Goal: Check status: Check status

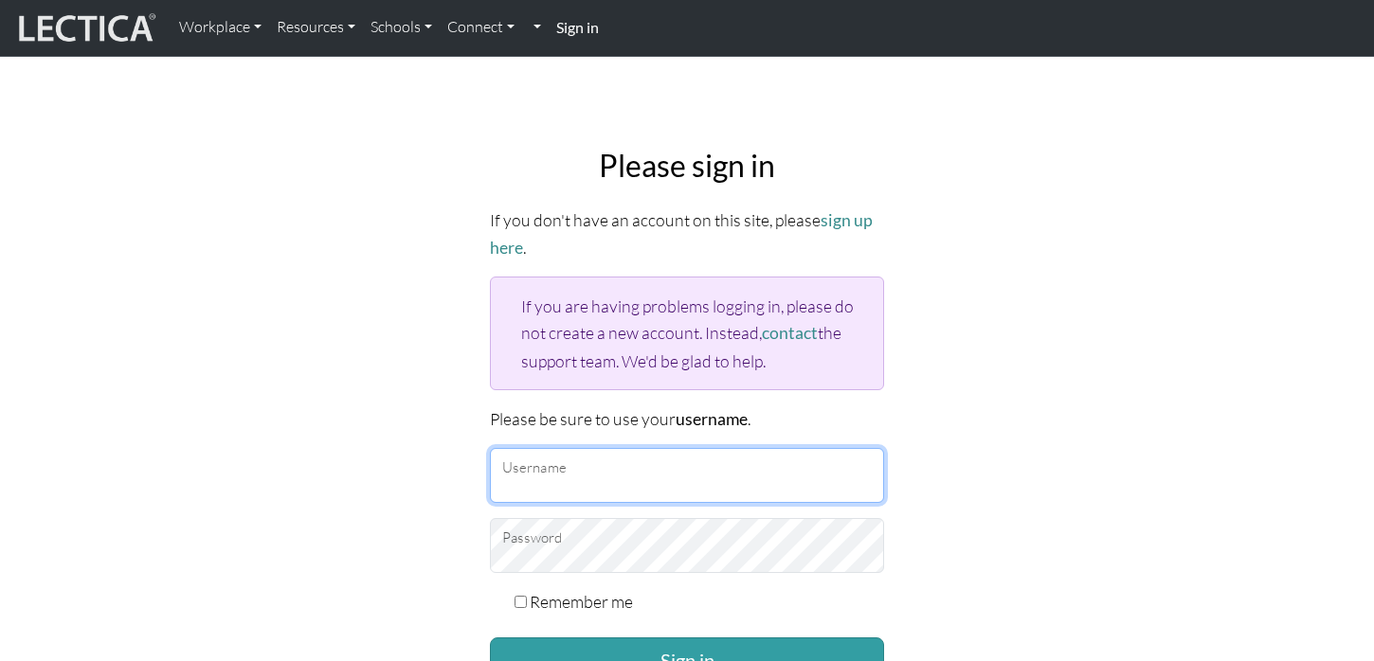
type input "[EMAIL_ADDRESS][DOMAIN_NAME]"
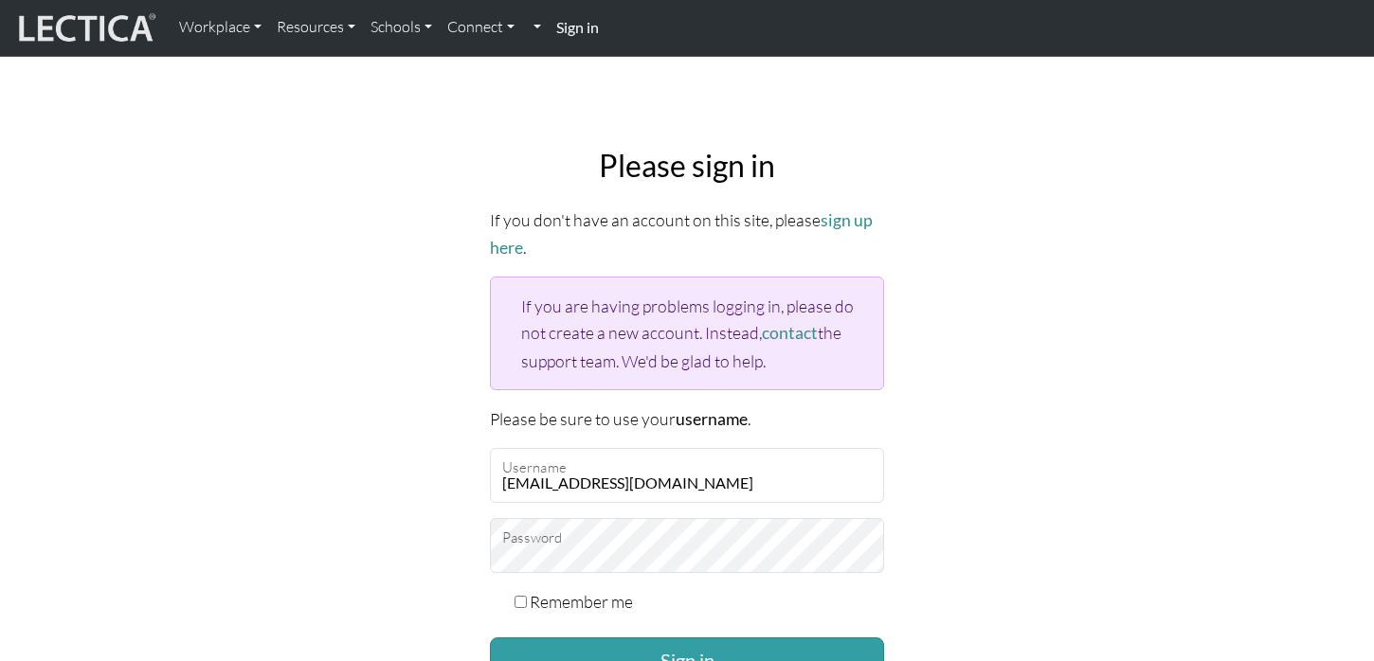
click at [567, 591] on label "Remember me" at bounding box center [581, 601] width 103 height 27
click at [527, 596] on input "Remember me" at bounding box center [520, 602] width 12 height 12
checkbox input "true"
click at [573, 652] on button "Sign in" at bounding box center [687, 660] width 394 height 45
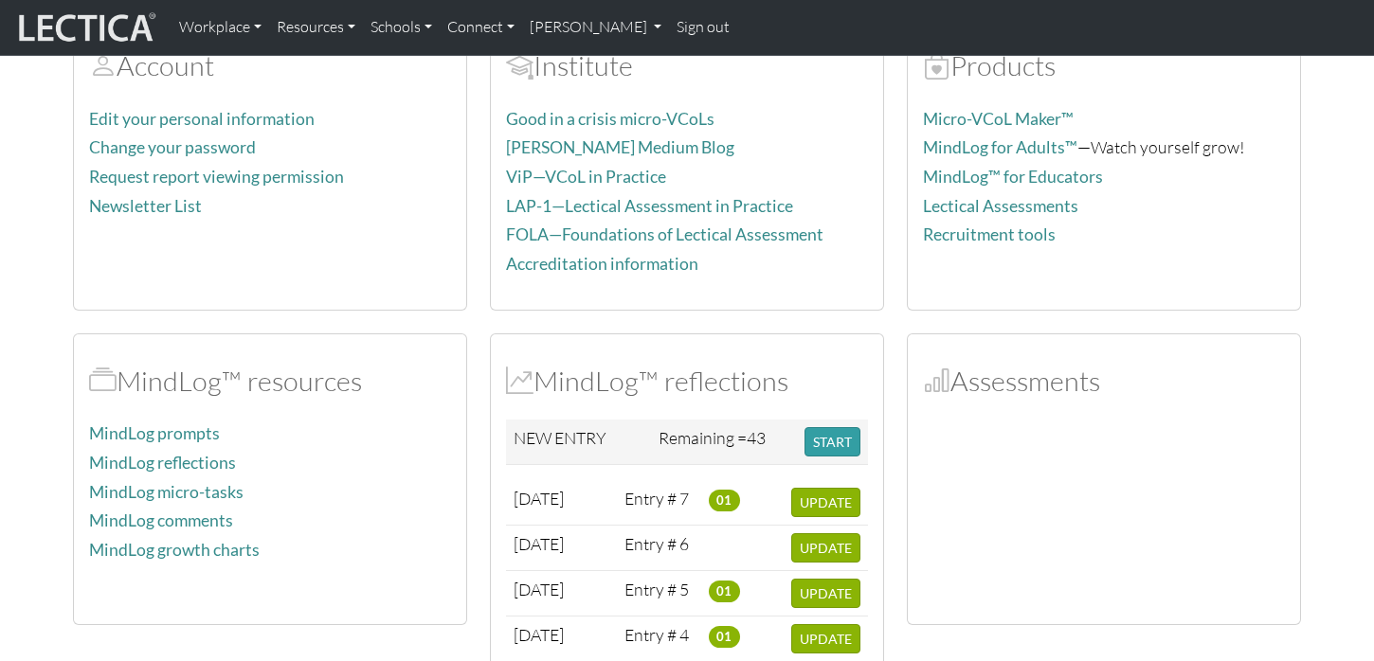
scroll to position [168, 0]
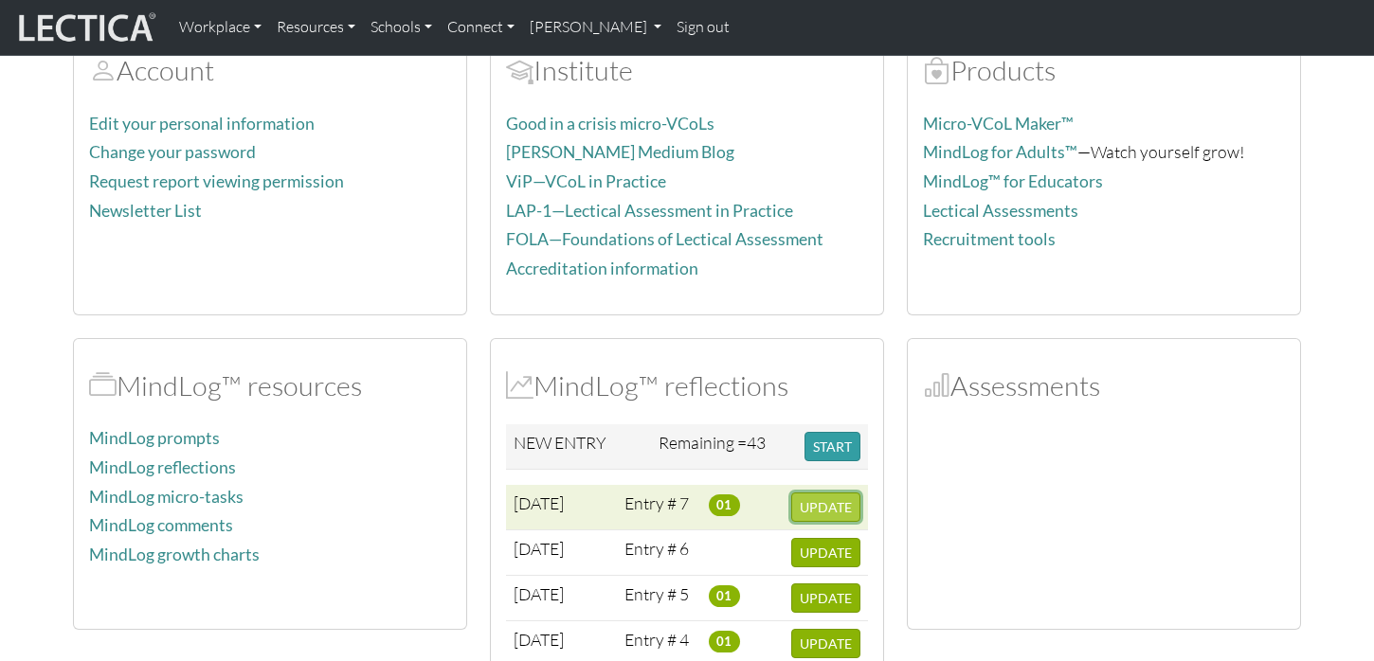
click at [797, 499] on button "UPDATE" at bounding box center [825, 507] width 69 height 29
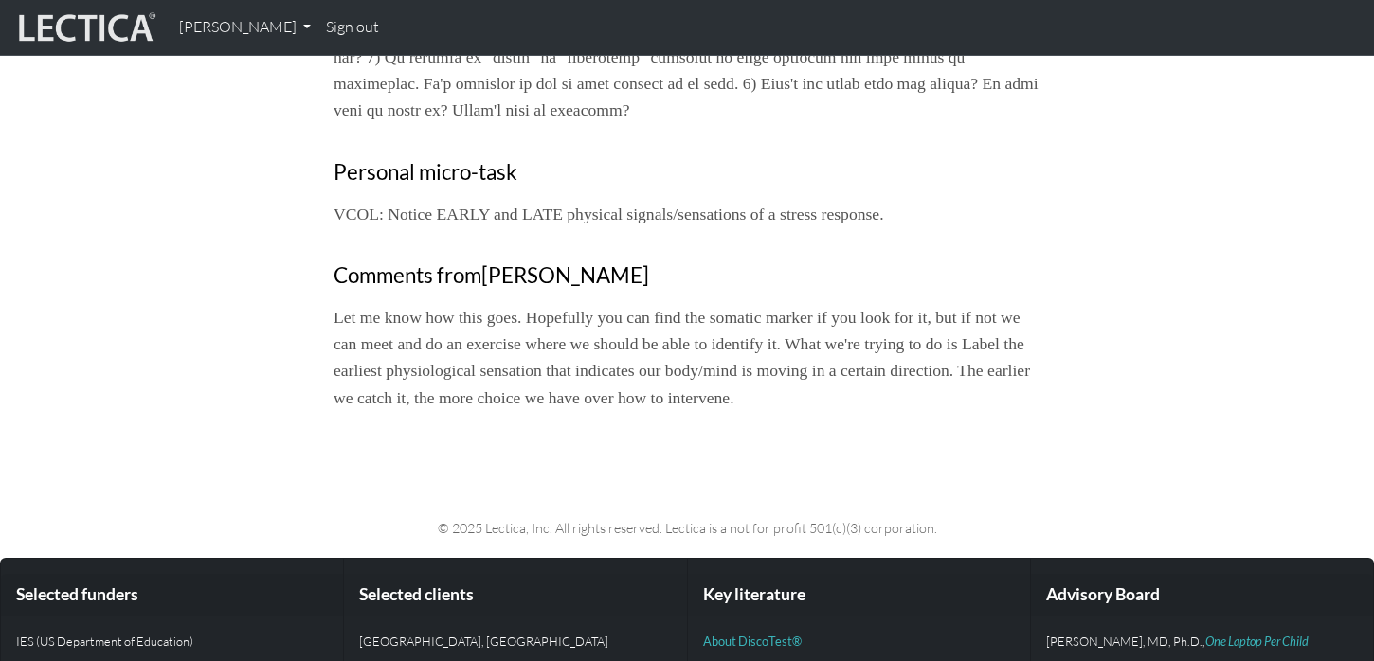
scroll to position [1399, 0]
